Goal: Complete application form

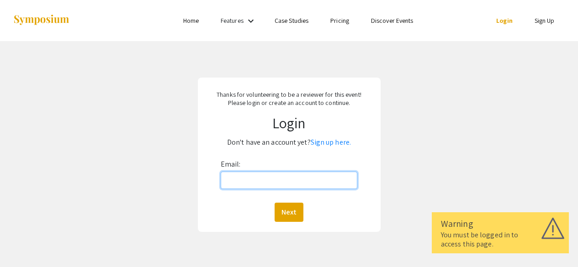
click at [236, 181] on input "Email:" at bounding box center [289, 180] width 137 height 17
type input "[PERSON_NAME][EMAIL_ADDRESS][PERSON_NAME][DOMAIN_NAME]"
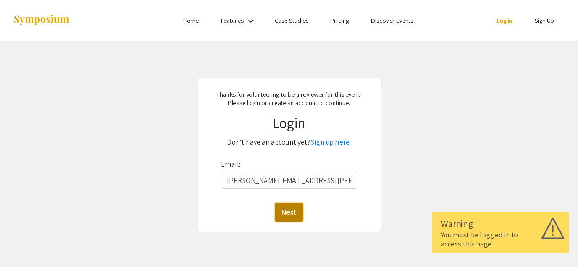
click at [293, 213] on button "Next" at bounding box center [289, 212] width 29 height 19
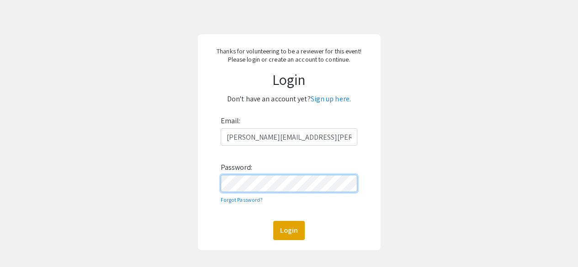
scroll to position [91, 0]
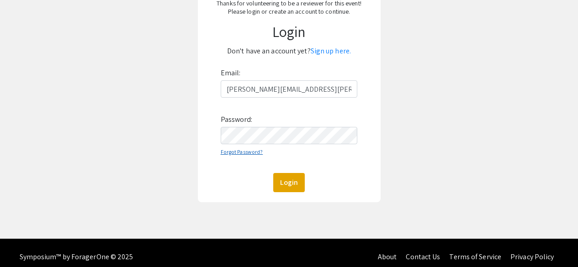
click at [249, 155] on link "Forgot Password?" at bounding box center [242, 152] width 43 height 7
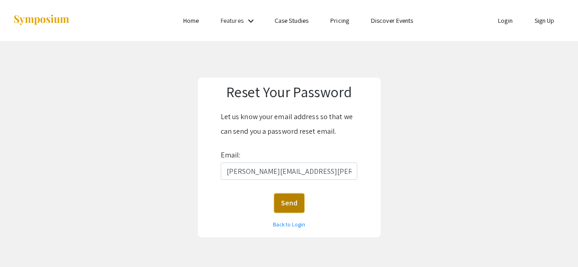
click at [285, 205] on button "Send" at bounding box center [289, 203] width 30 height 19
click at [291, 224] on link "Back to Login" at bounding box center [289, 224] width 32 height 7
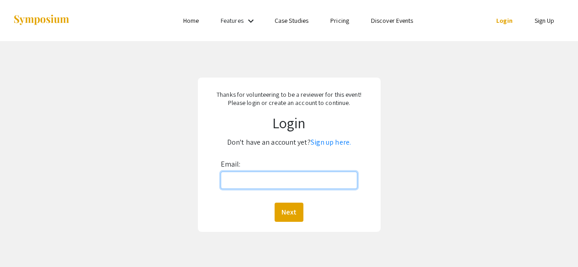
click at [270, 179] on input "Email:" at bounding box center [289, 180] width 137 height 17
type input "nita.raychaudhuri@hsc.wvu.edu"
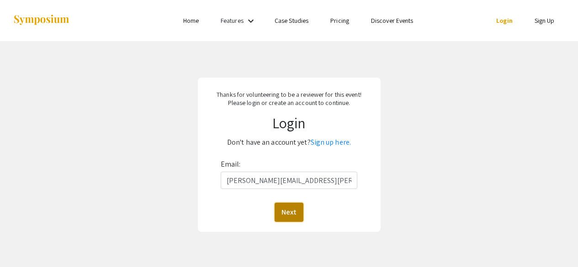
click at [285, 210] on button "Next" at bounding box center [289, 212] width 29 height 19
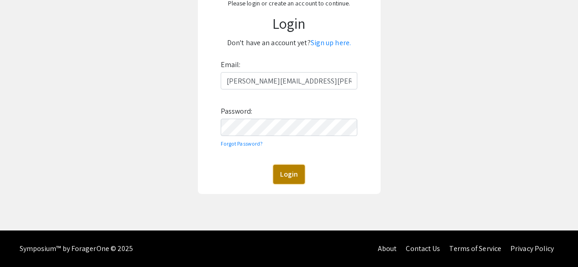
click at [295, 173] on button "Login" at bounding box center [289, 174] width 32 height 19
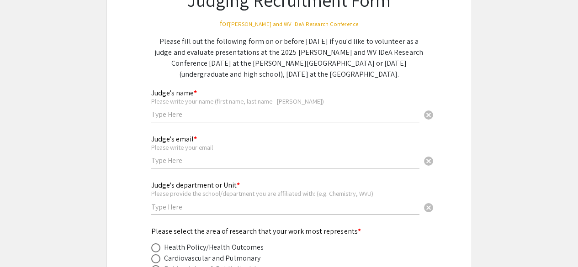
scroll to position [91, 0]
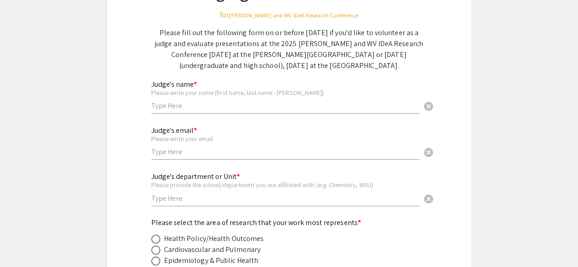
click at [205, 107] on input "text" at bounding box center [285, 106] width 268 height 10
type input "Nita Ray Chaudhuri"
type input "nita.raychaudhuri@hsc.wvu.edu"
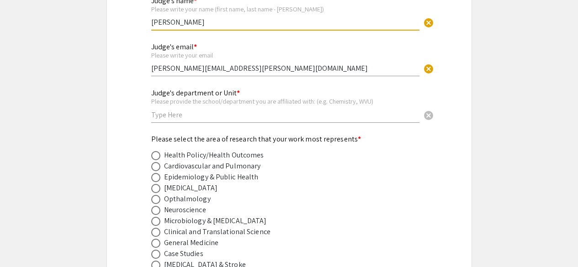
scroll to position [183, 0]
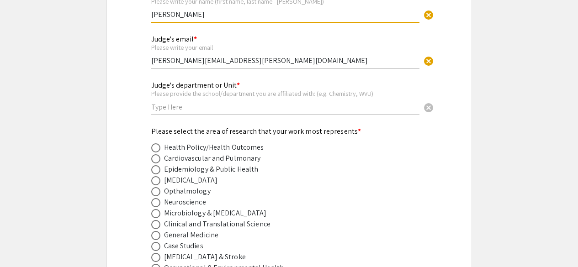
click at [208, 107] on input "text" at bounding box center [285, 107] width 268 height 10
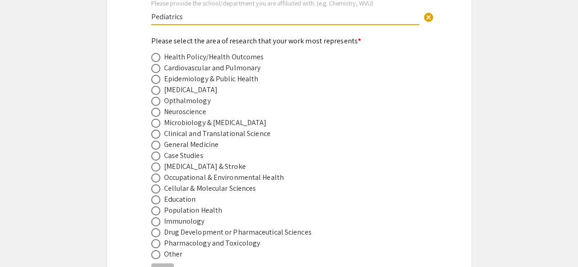
scroll to position [274, 0]
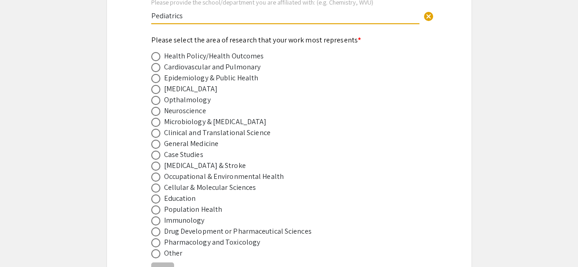
type input "Pediatrics"
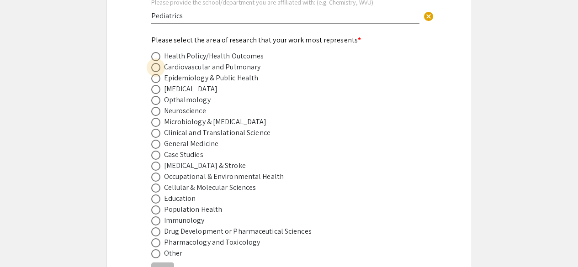
click at [159, 69] on span at bounding box center [155, 67] width 9 height 9
click at [159, 69] on input "radio" at bounding box center [155, 67] width 9 height 9
radio input "true"
click at [158, 79] on span at bounding box center [155, 78] width 9 height 9
click at [158, 79] on input "radio" at bounding box center [155, 78] width 9 height 9
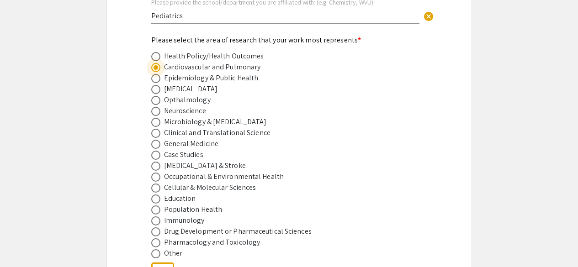
radio input "true"
click at [154, 60] on span at bounding box center [155, 56] width 9 height 9
click at [154, 60] on input "radio" at bounding box center [155, 56] width 9 height 9
radio input "true"
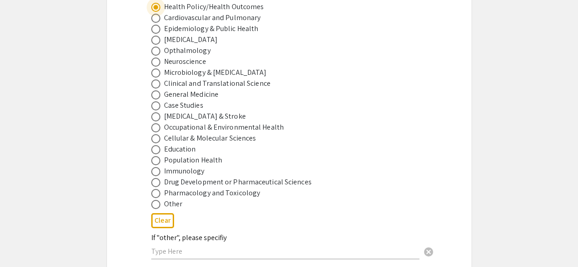
scroll to position [320, 0]
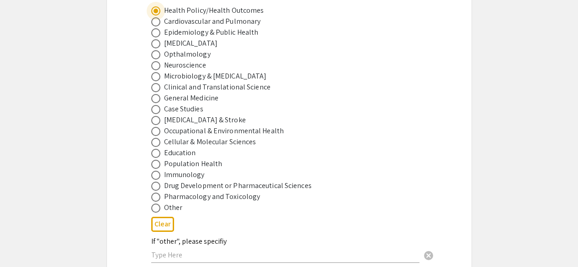
click at [158, 32] on span at bounding box center [155, 32] width 9 height 9
click at [158, 32] on input "radio" at bounding box center [155, 32] width 9 height 9
radio input "true"
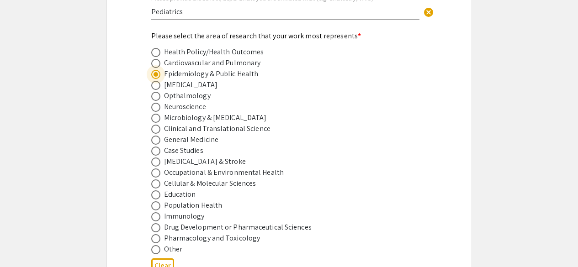
scroll to position [274, 0]
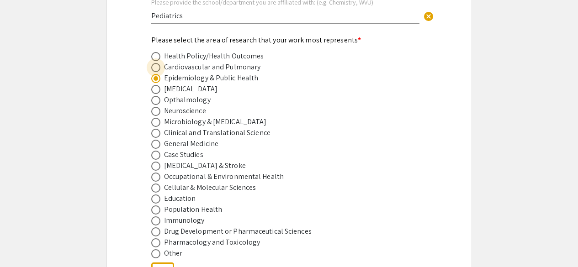
click at [155, 69] on span at bounding box center [155, 67] width 9 height 9
click at [155, 69] on input "radio" at bounding box center [155, 67] width 9 height 9
radio input "true"
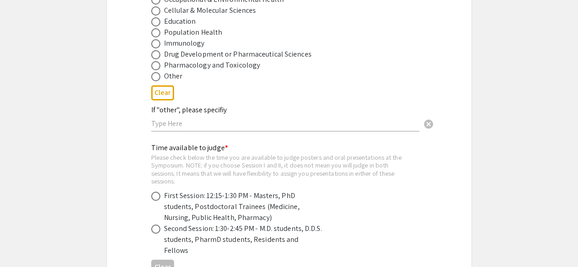
scroll to position [457, 0]
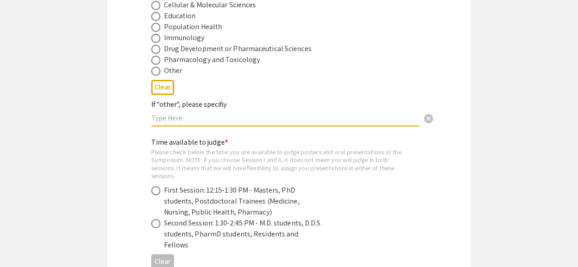
click at [181, 122] on input "text" at bounding box center [285, 118] width 268 height 10
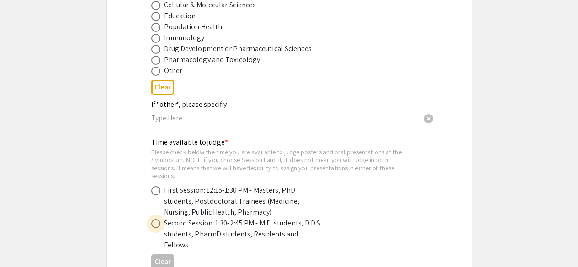
click at [152, 226] on span at bounding box center [155, 223] width 9 height 9
click at [152, 226] on input "radio" at bounding box center [155, 223] width 9 height 9
radio input "true"
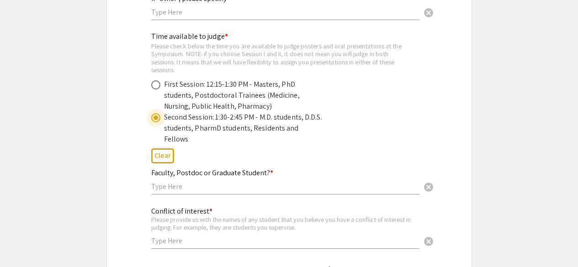
scroll to position [594, 0]
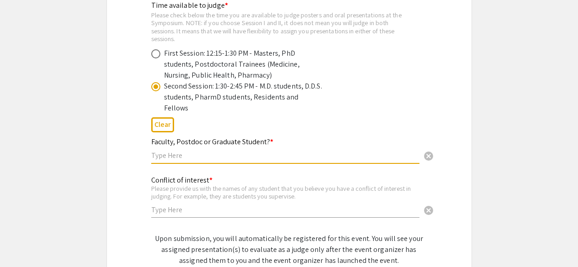
click at [185, 151] on input "text" at bounding box center [285, 156] width 268 height 10
type input "Faculty"
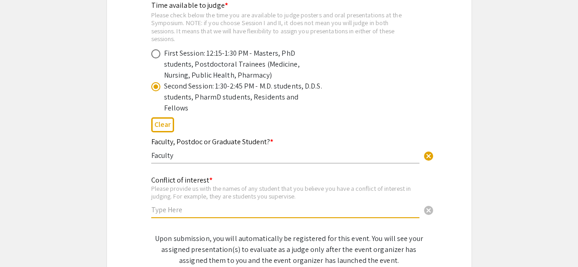
click at [175, 205] on input "text" at bounding box center [285, 210] width 268 height 10
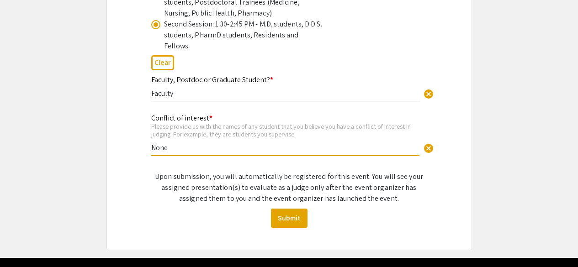
scroll to position [674, 0]
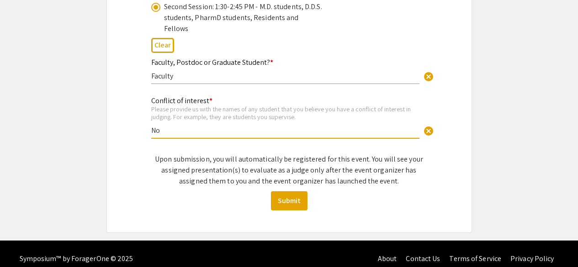
type input "N"
click at [152, 126] on input "Ashley Linder (Medical Student)" at bounding box center [285, 131] width 268 height 10
click at [296, 126] on input "I supervise Ashley Linder (Medical Student)" at bounding box center [285, 131] width 268 height 10
type input "I supervise Ashley Linder (Medical Student)"
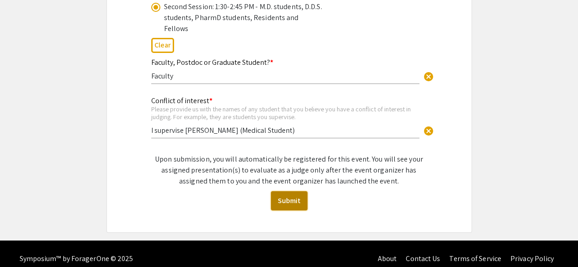
click at [289, 192] on button "Submit" at bounding box center [289, 201] width 37 height 19
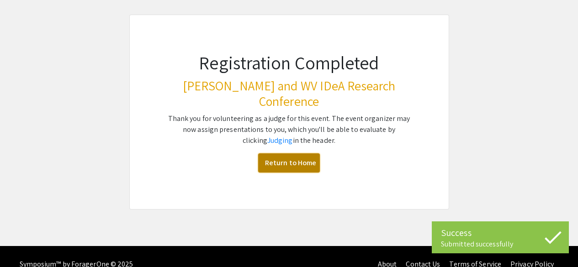
click at [300, 154] on link "Return to Home" at bounding box center [289, 163] width 62 height 19
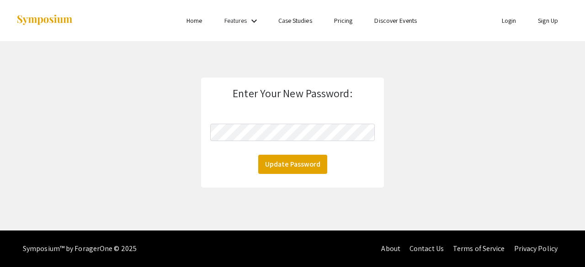
click at [225, 168] on div "Update Password" at bounding box center [292, 164] width 165 height 19
click at [280, 165] on button "Update Password" at bounding box center [292, 164] width 69 height 19
